Goal: Task Accomplishment & Management: Use online tool/utility

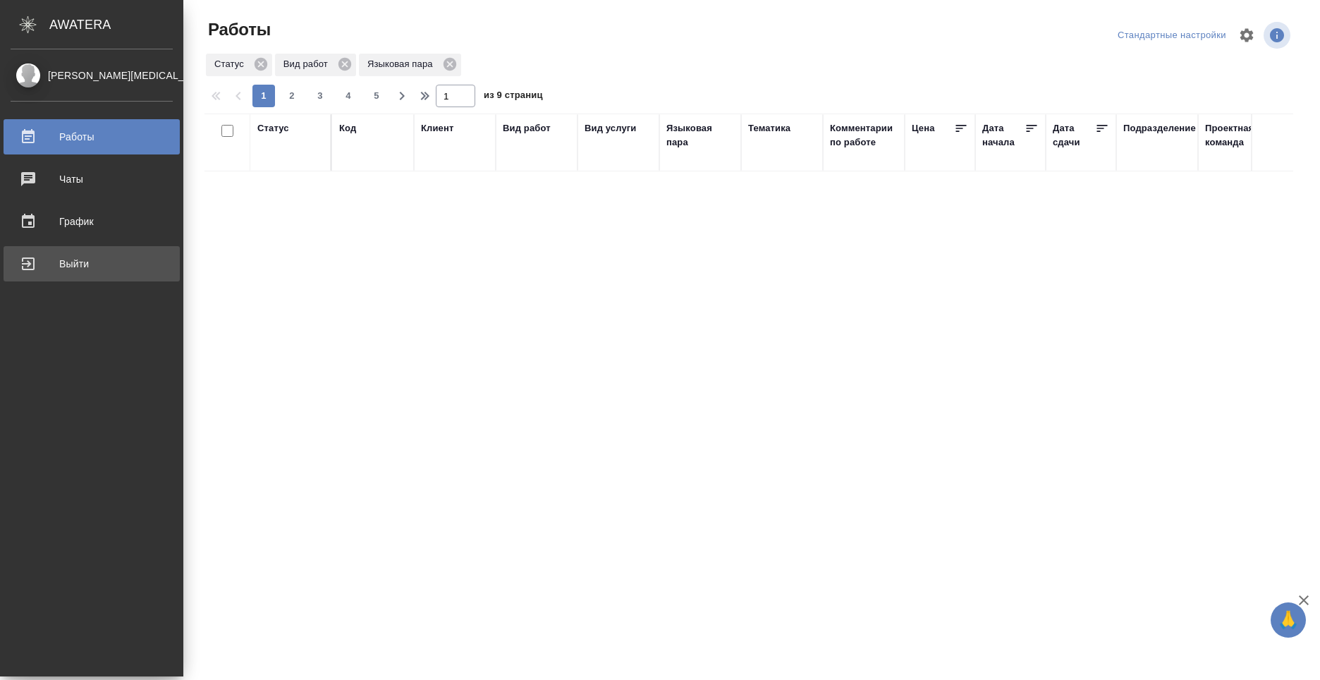
drag, startPoint x: 0, startPoint y: 0, endPoint x: 45, endPoint y: 254, distance: 257.8
click at [45, 254] on div "Выйти" at bounding box center [92, 263] width 162 height 21
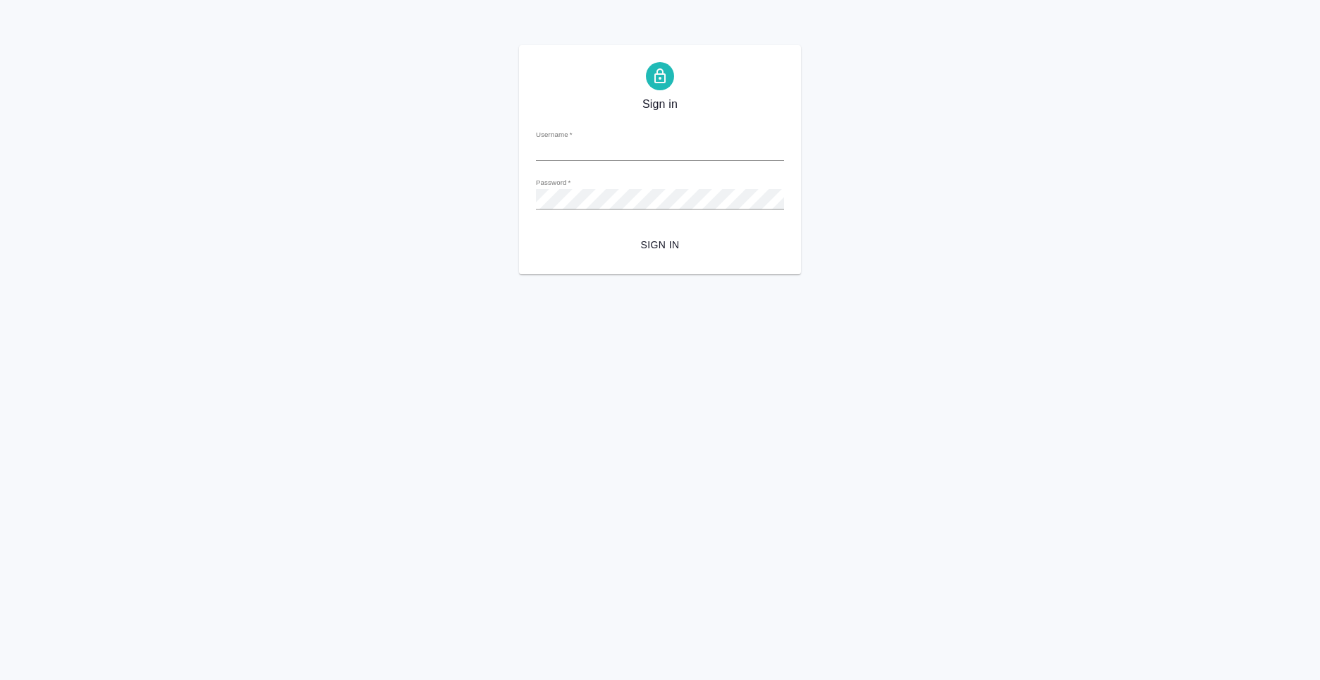
type input "[PERSON_NAME][EMAIL_ADDRESS][DOMAIN_NAME]"
click at [635, 245] on span "Sign in" at bounding box center [660, 245] width 226 height 18
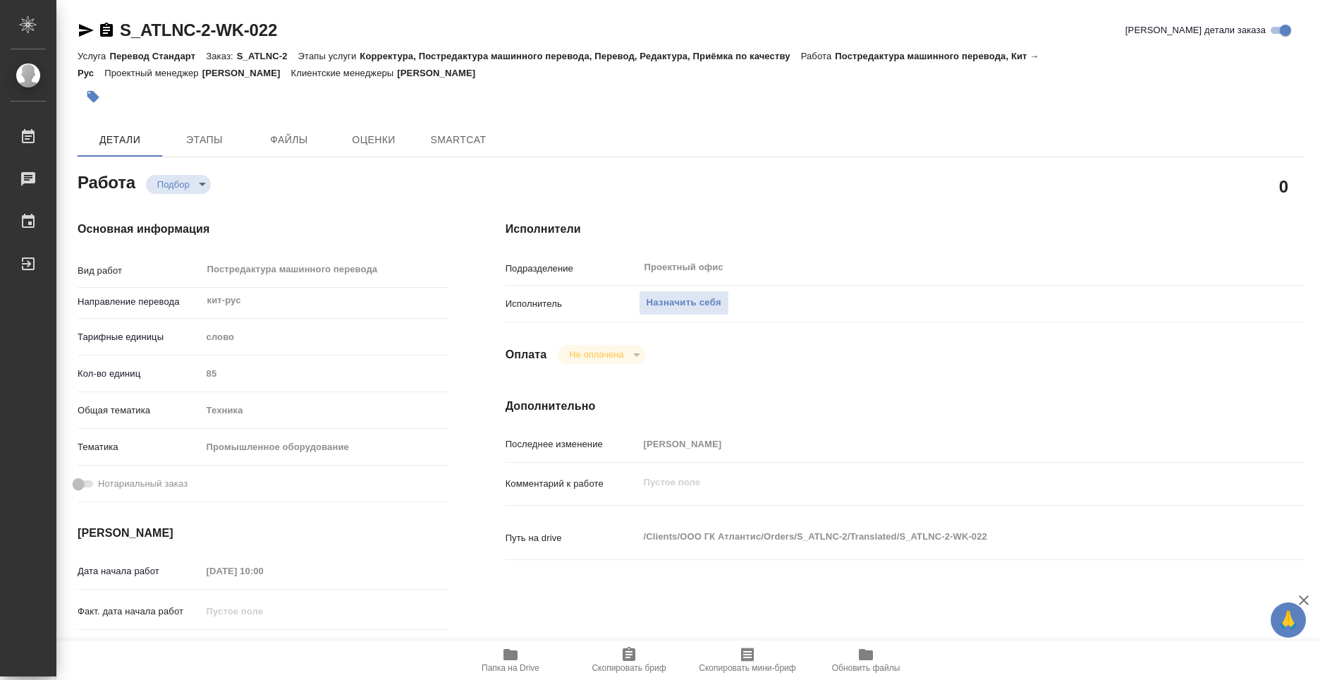
type textarea "x"
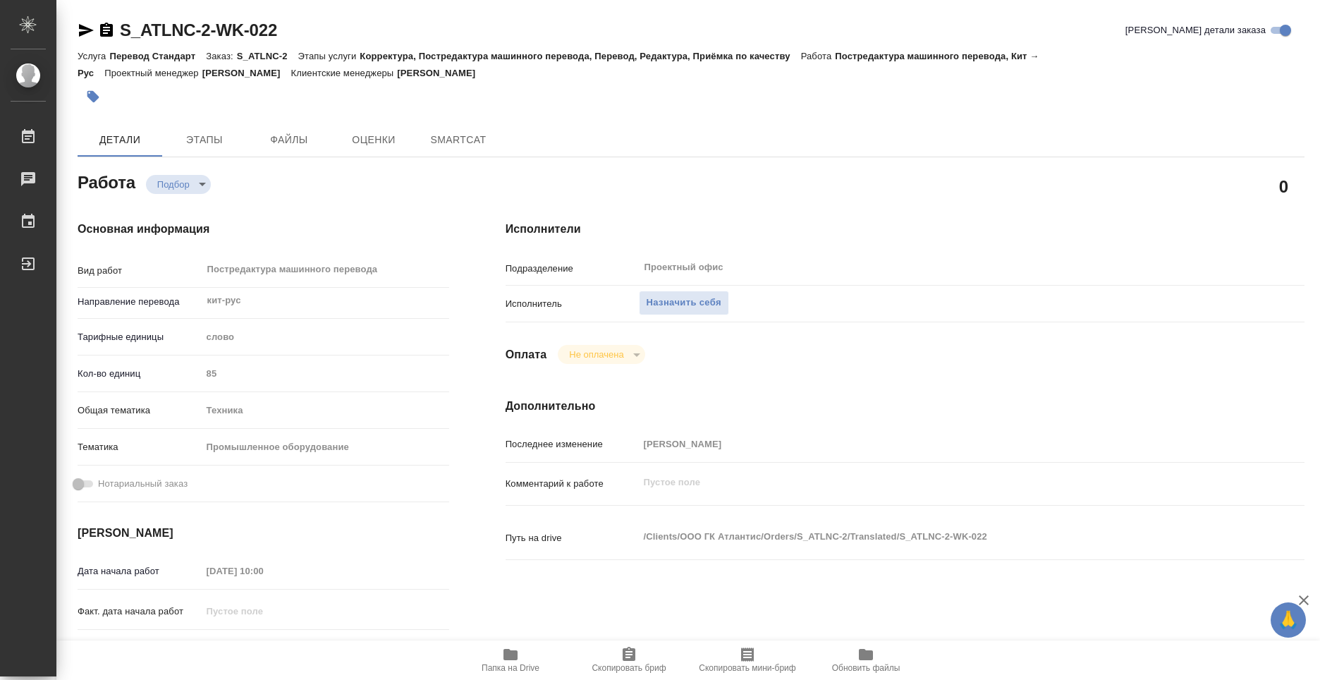
type textarea "x"
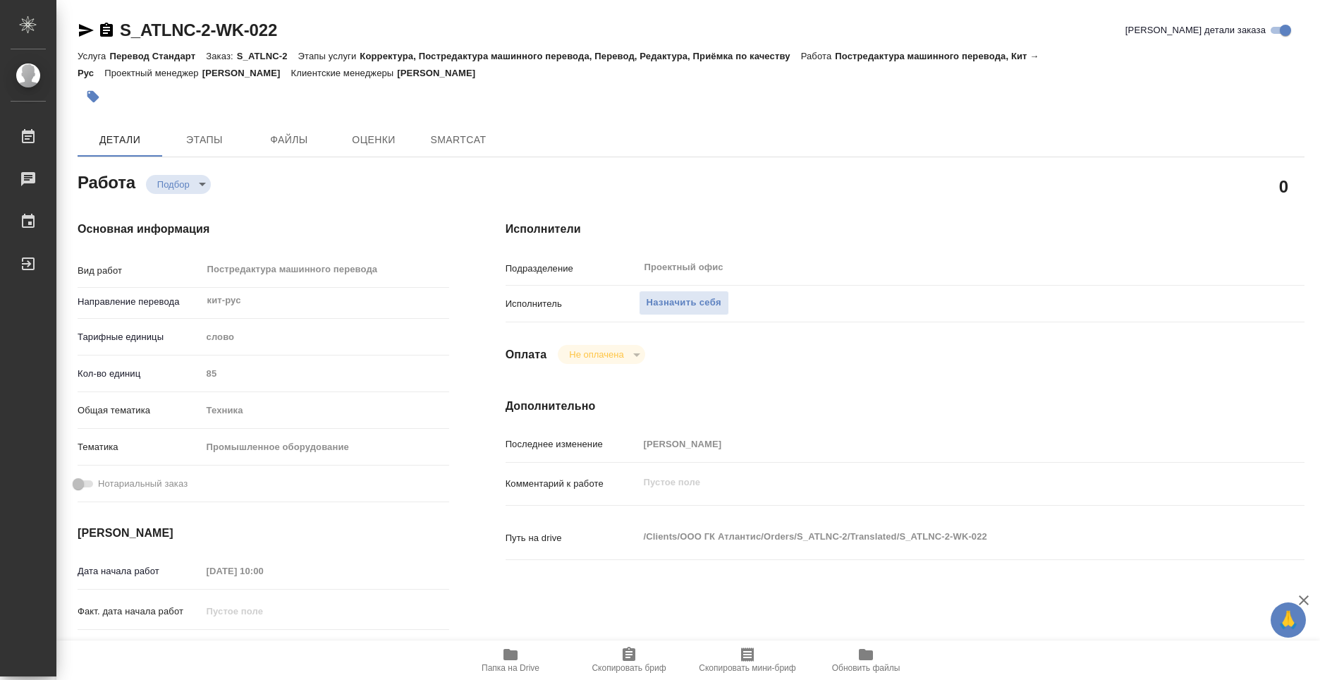
type textarea "x"
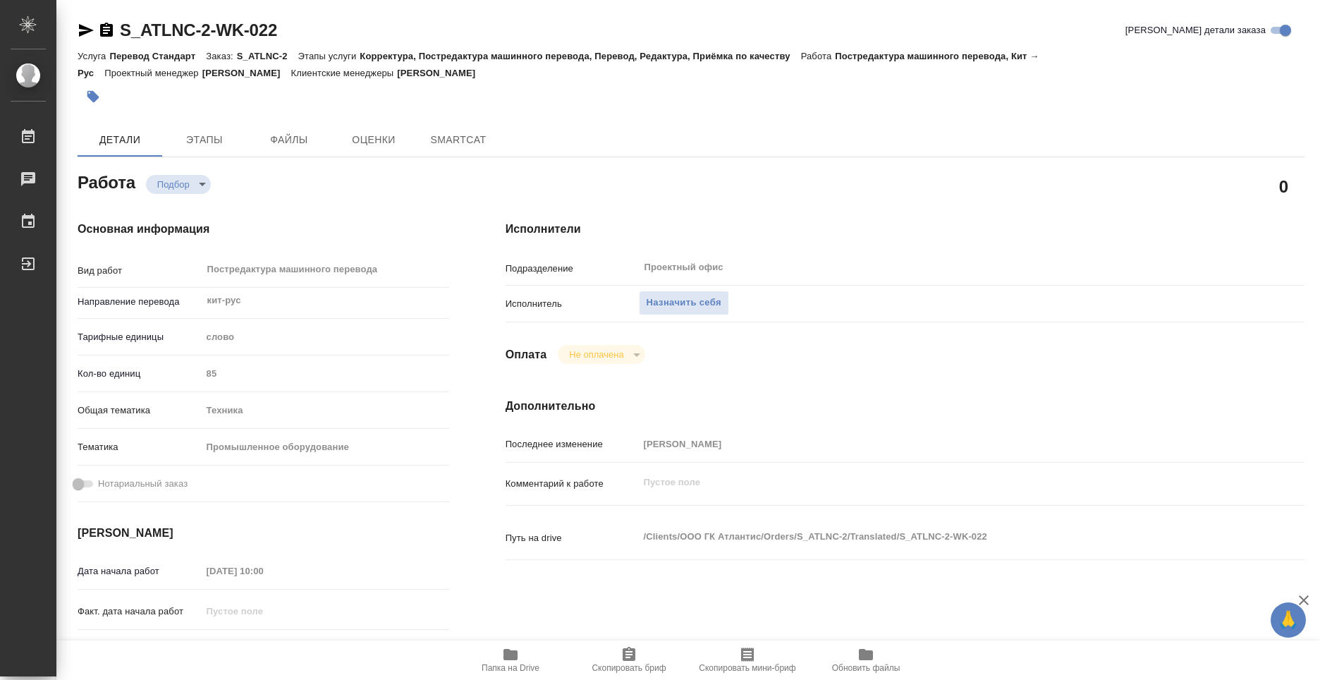
type textarea "x"
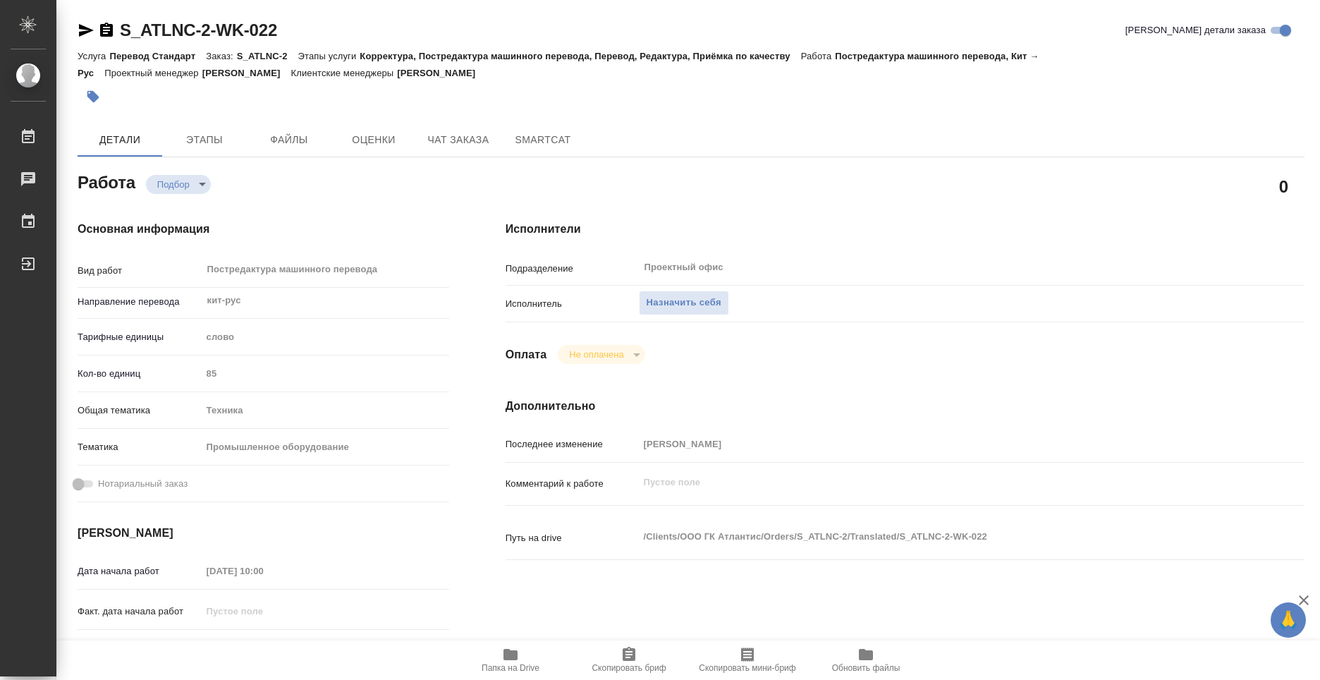
type textarea "x"
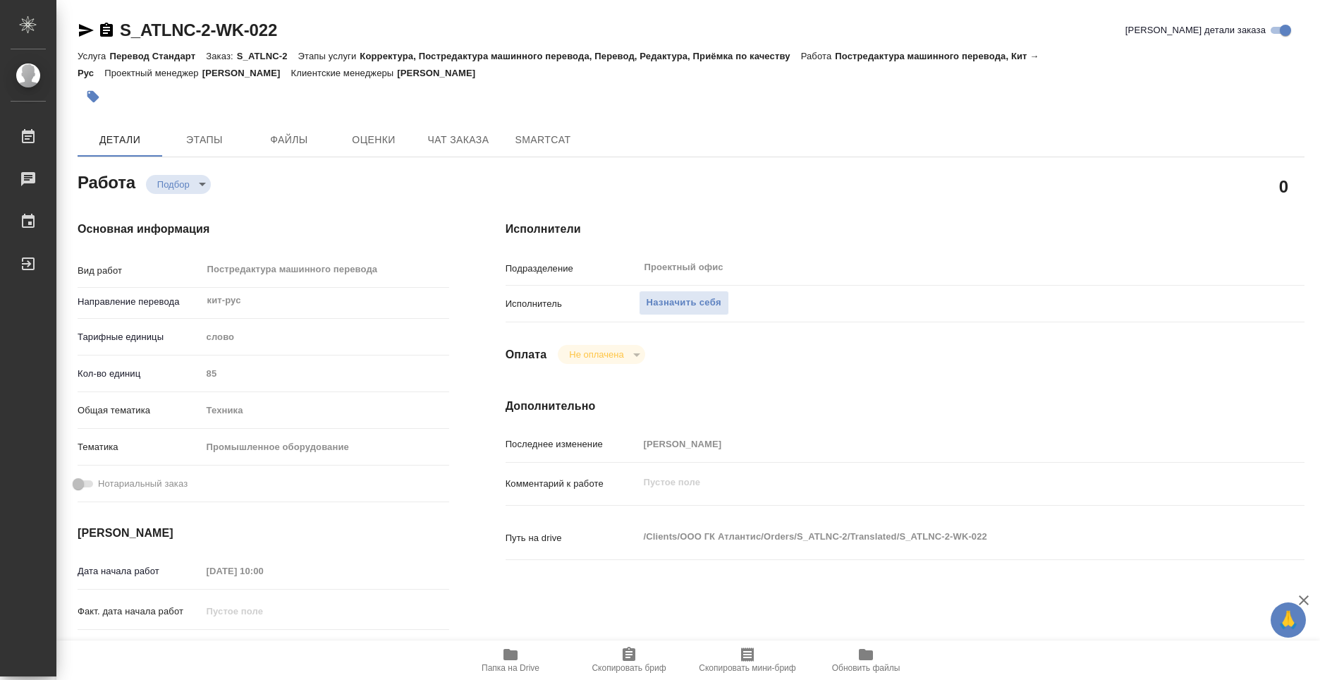
type textarea "x"
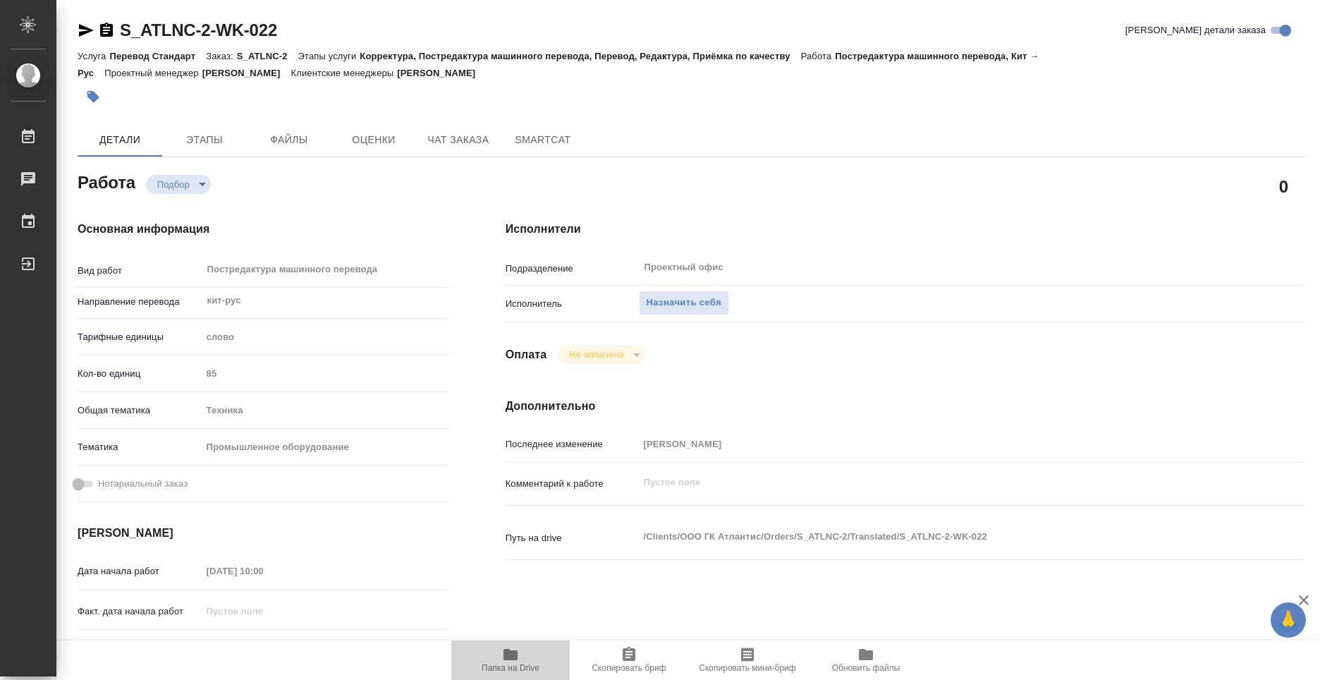
click at [517, 651] on icon "button" at bounding box center [510, 654] width 14 height 11
